Goal: Navigation & Orientation: Find specific page/section

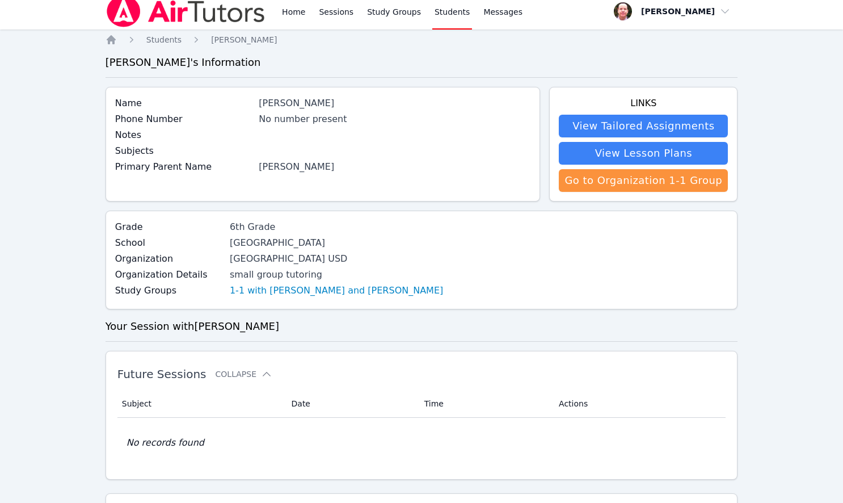
scroll to position [14, 0]
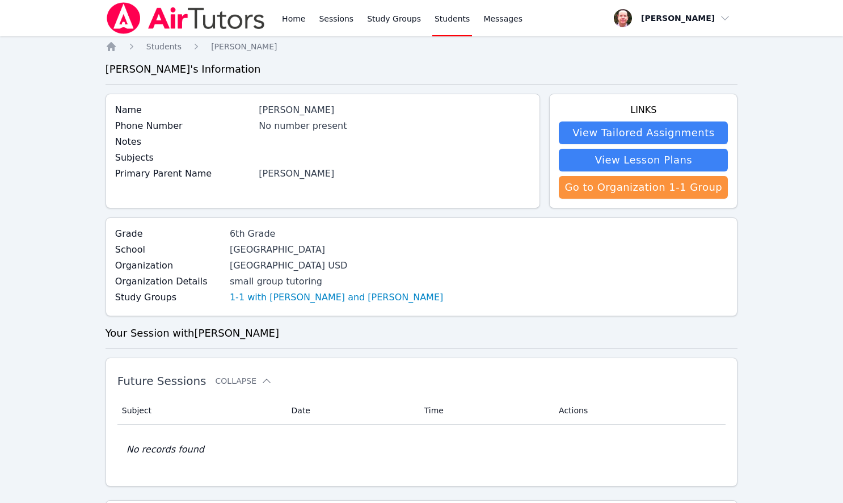
click at [322, 123] on div "No number present" at bounding box center [395, 126] width 272 height 14
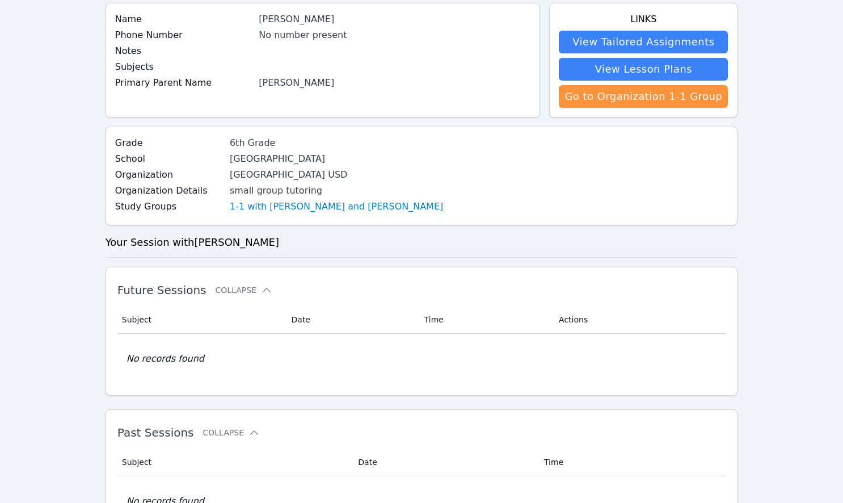
scroll to position [162, 0]
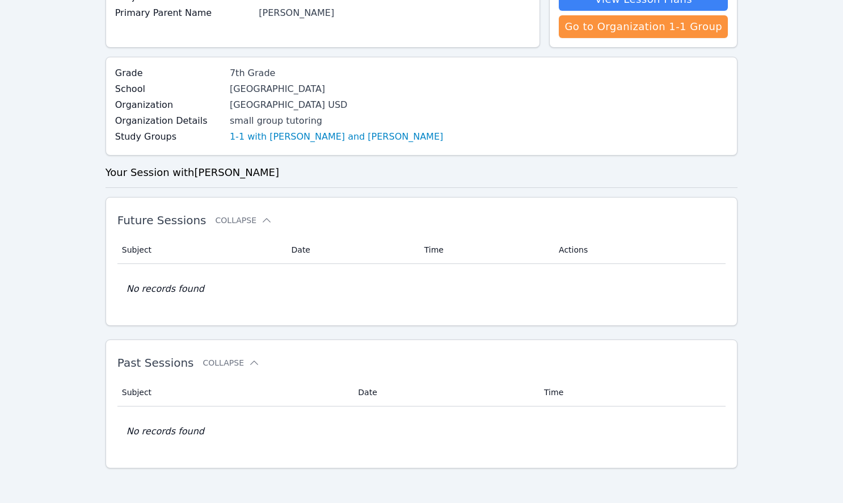
scroll to position [162, 0]
